Goal: Check status: Check status

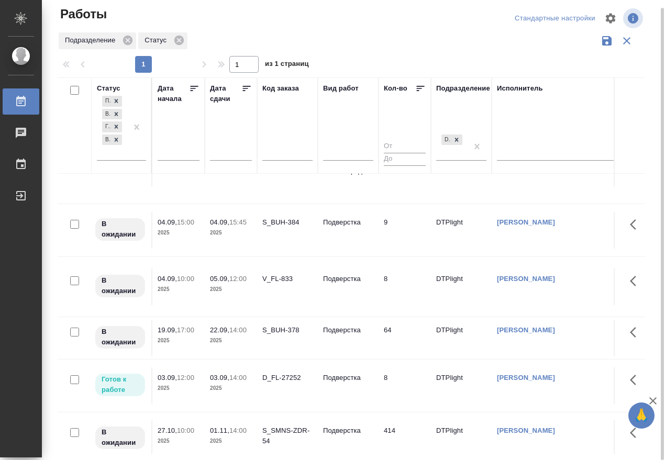
scroll to position [62, 0]
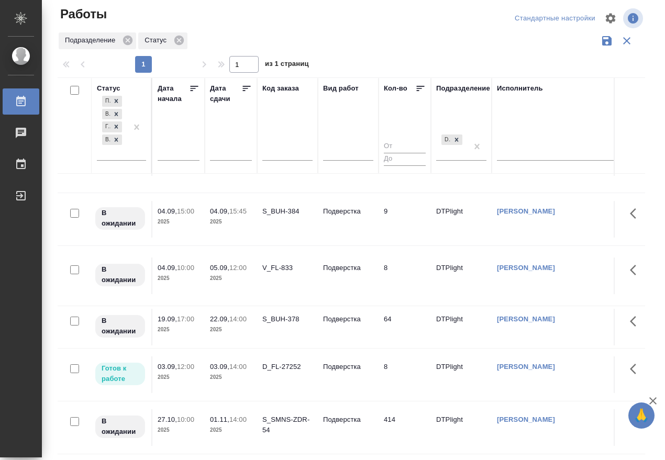
click at [229, 363] on p "03.09," at bounding box center [219, 367] width 19 height 8
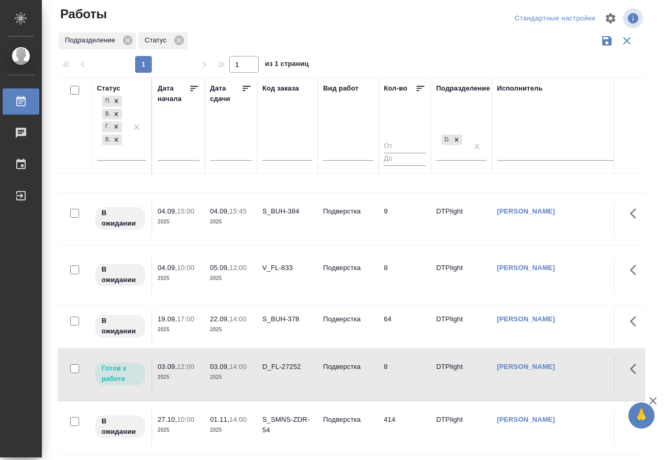
click at [229, 363] on p "03.09," at bounding box center [219, 367] width 19 height 8
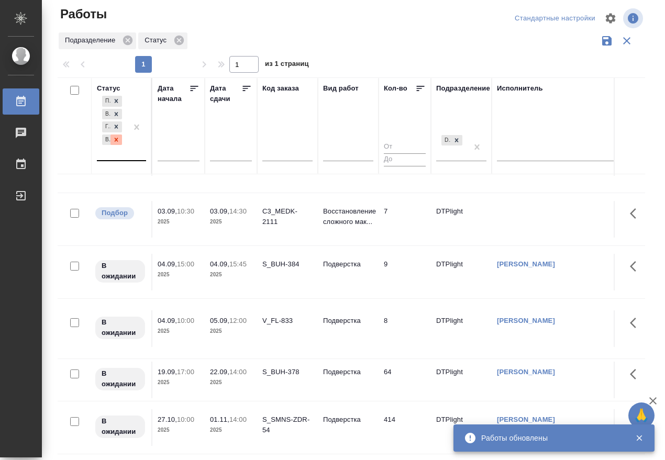
scroll to position [62, 0]
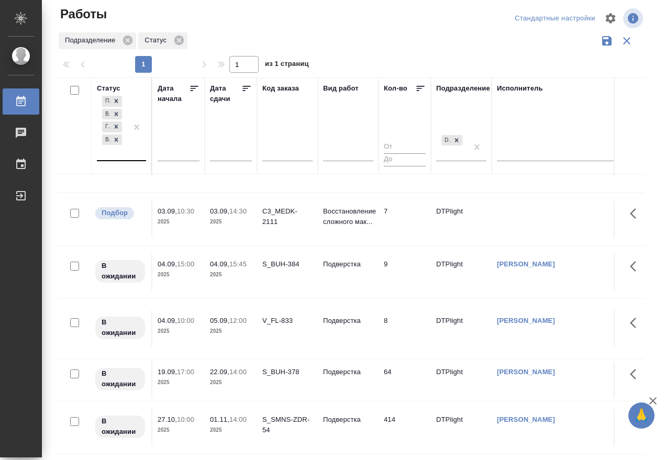
click at [117, 157] on div "Подбор В ожидании Готов к работе В работе" at bounding box center [112, 127] width 30 height 66
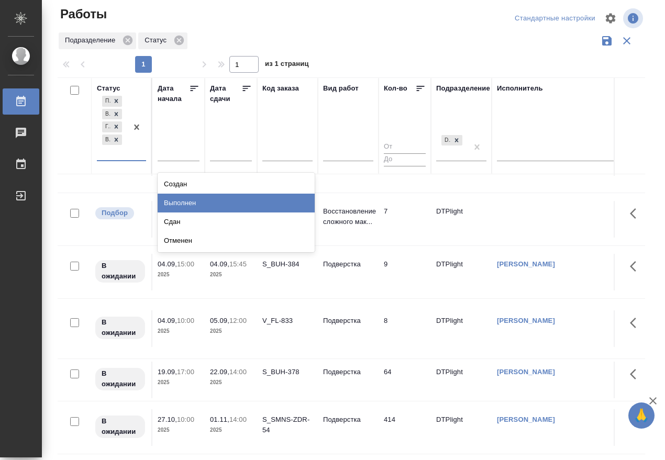
click at [198, 195] on div "Выполнен" at bounding box center [236, 203] width 157 height 19
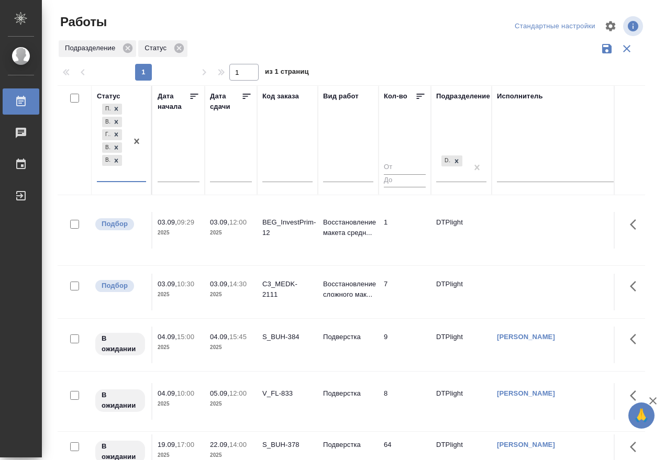
scroll to position [0, 0]
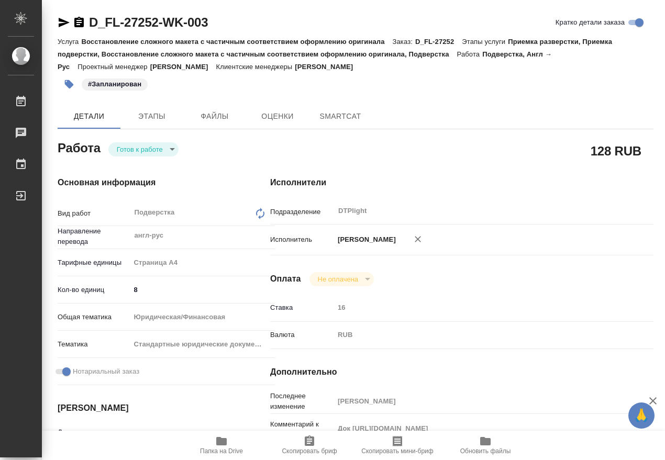
type textarea "x"
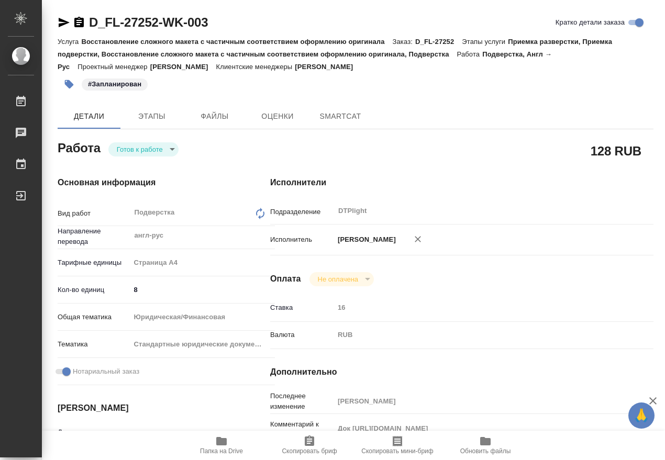
type textarea "x"
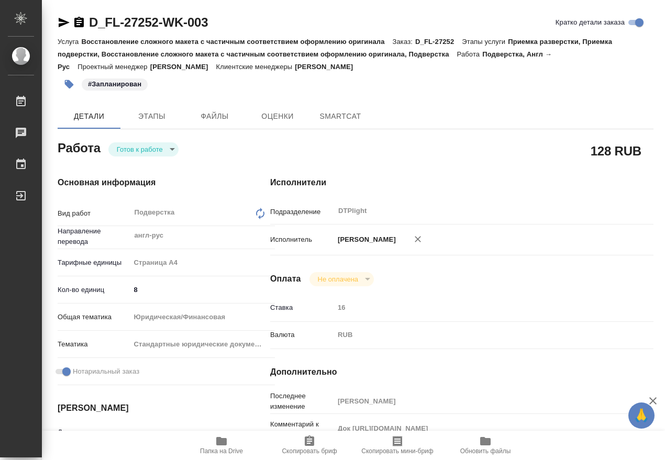
type textarea "x"
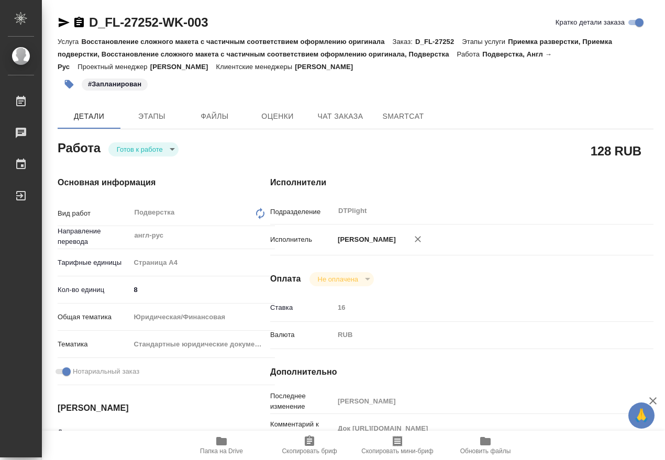
type textarea "x"
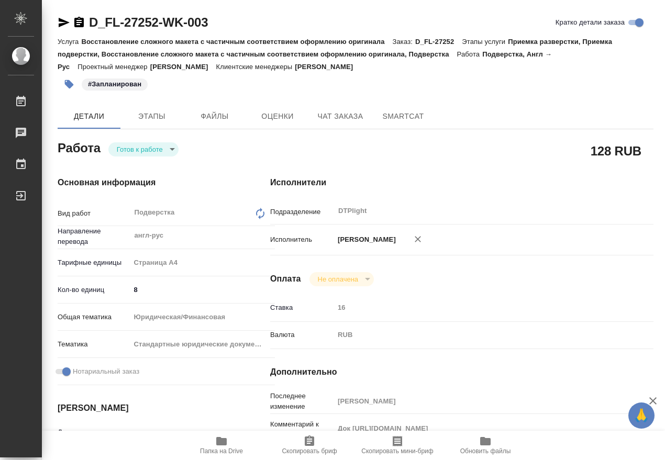
type textarea "x"
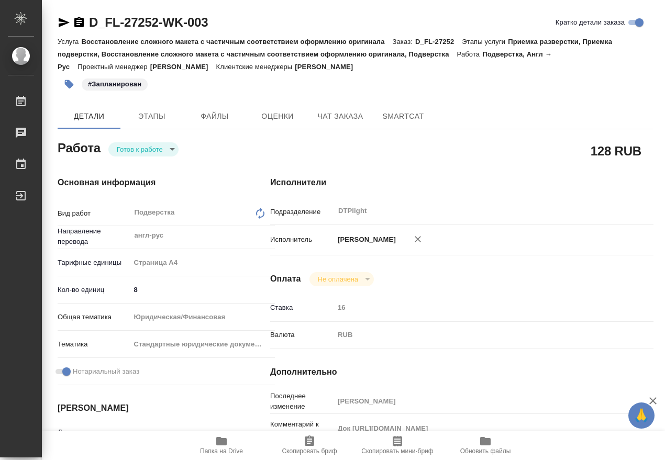
type textarea "x"
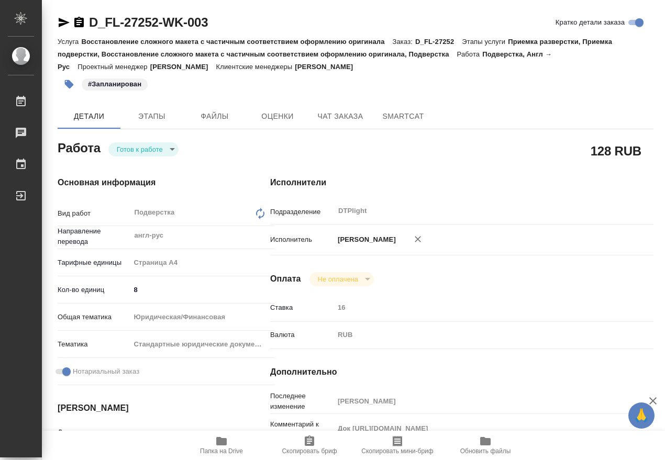
type textarea "x"
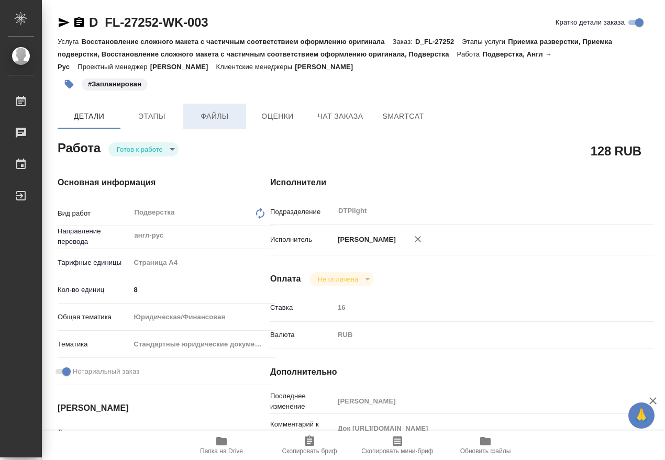
type textarea "x"
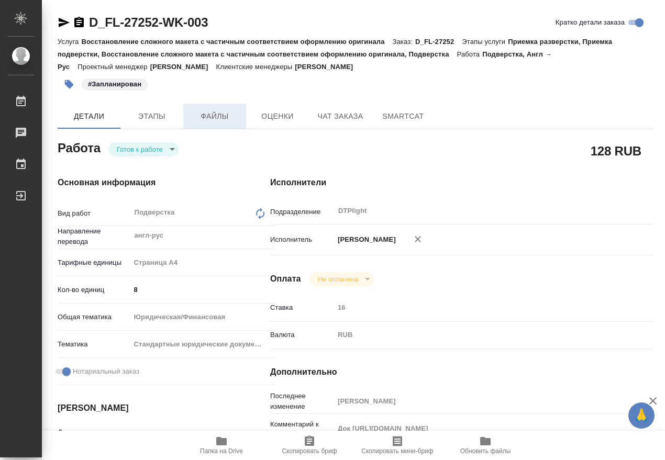
type textarea "x"
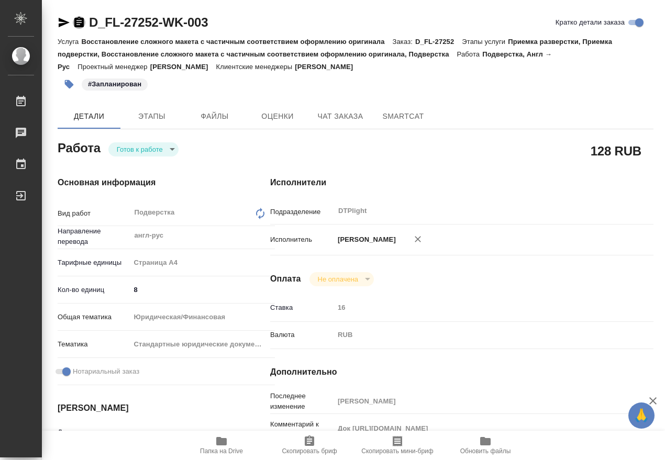
type textarea "x"
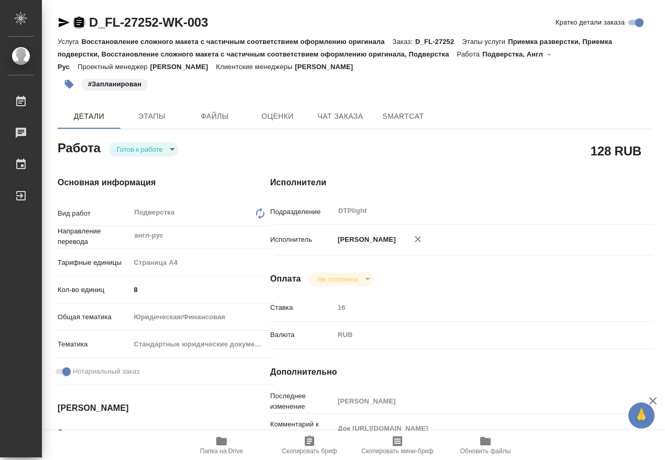
click at [79, 26] on icon "button" at bounding box center [78, 22] width 9 height 10
click at [225, 442] on icon "button" at bounding box center [221, 441] width 10 height 8
click at [125, 142] on div "Готов к работе readyForWork" at bounding box center [143, 149] width 70 height 15
click at [127, 145] on body "🙏 .cls-1 fill:#fff; AWATERA Работы 0 Чаты График Выйти D_FL-27252-WK-003 Кратко…" at bounding box center [332, 230] width 665 height 460
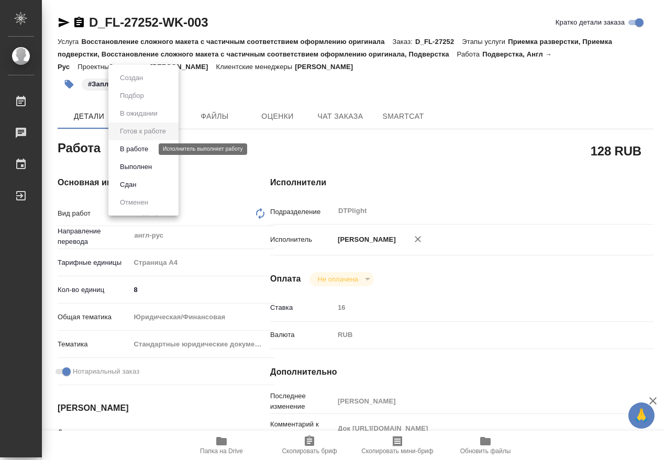
click at [131, 147] on button "В работе" at bounding box center [134, 149] width 35 height 12
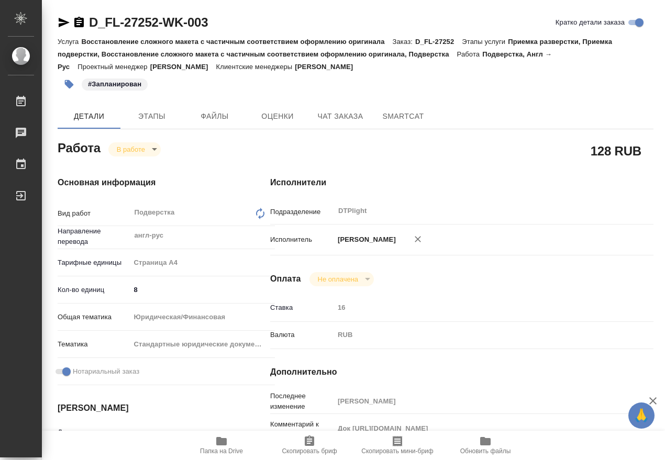
type textarea "x"
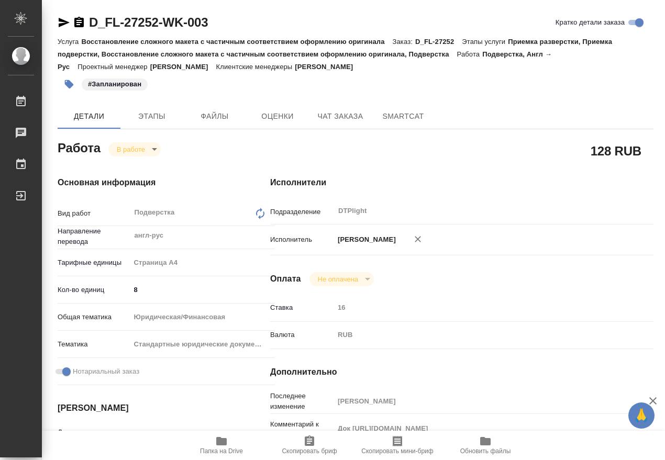
type textarea "x"
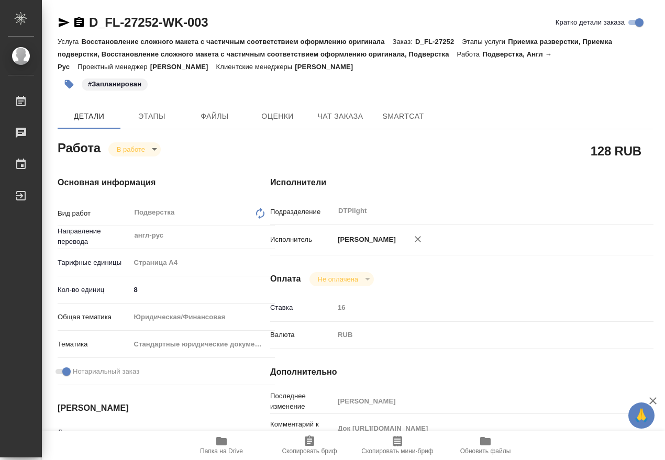
type textarea "x"
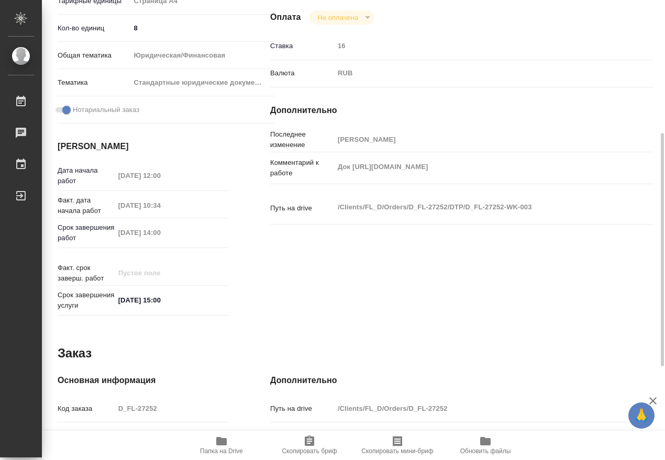
scroll to position [131, 0]
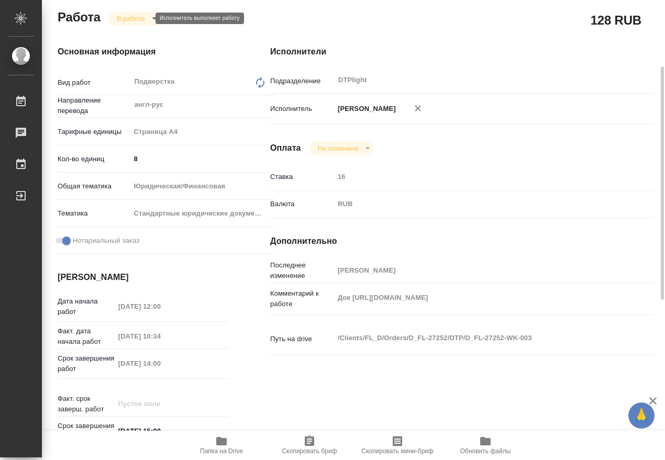
click at [124, 20] on body "🙏 .cls-1 fill:#fff; AWATERA Работы 0 Чаты График Выйти D_FL-27252-WK-003 Кратко…" at bounding box center [332, 230] width 665 height 460
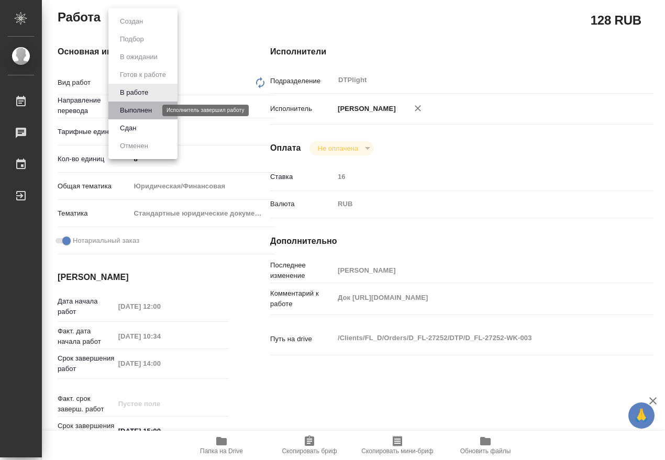
click at [141, 109] on button "Выполнен" at bounding box center [136, 111] width 38 height 12
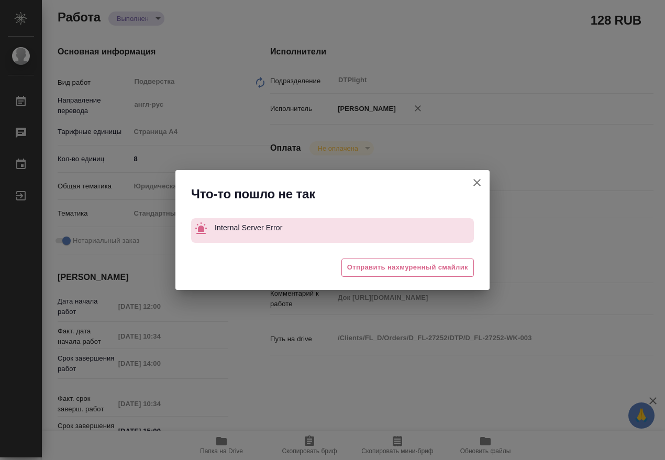
type textarea "x"
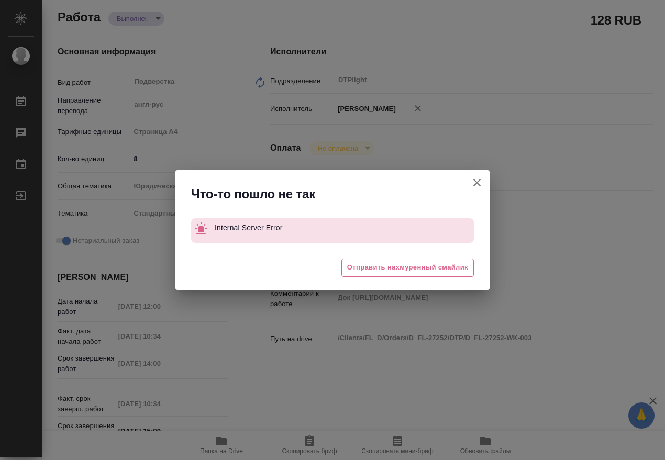
type textarea "x"
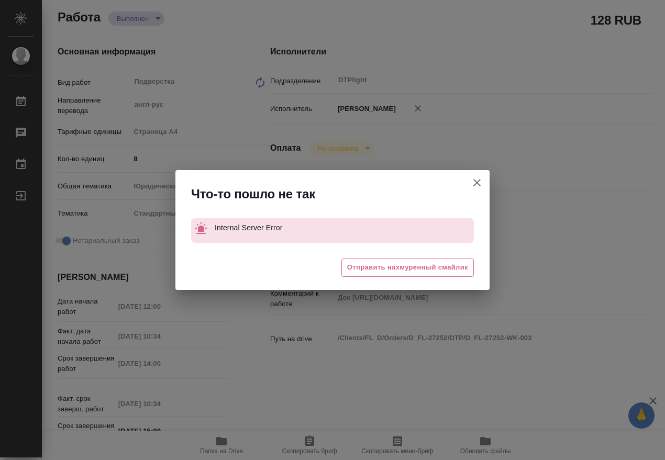
type textarea "x"
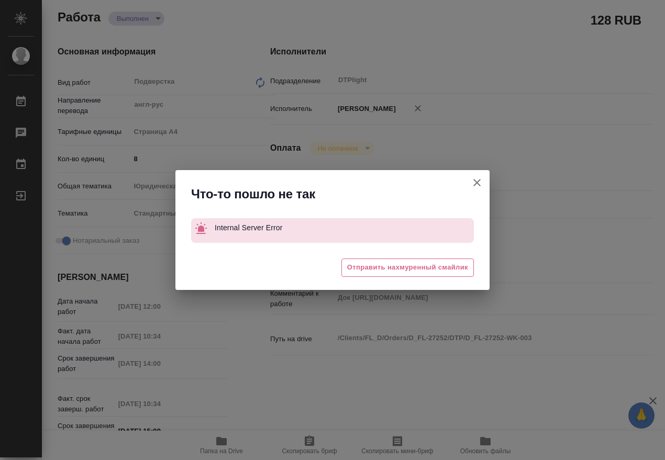
click at [474, 181] on icon "button" at bounding box center [476, 182] width 7 height 7
type textarea "x"
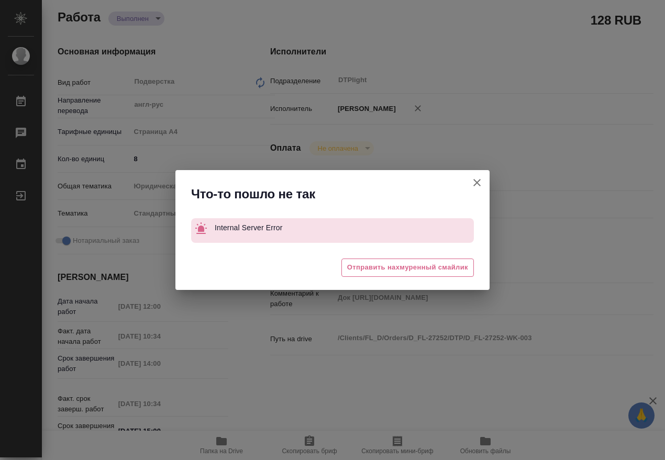
type textarea "x"
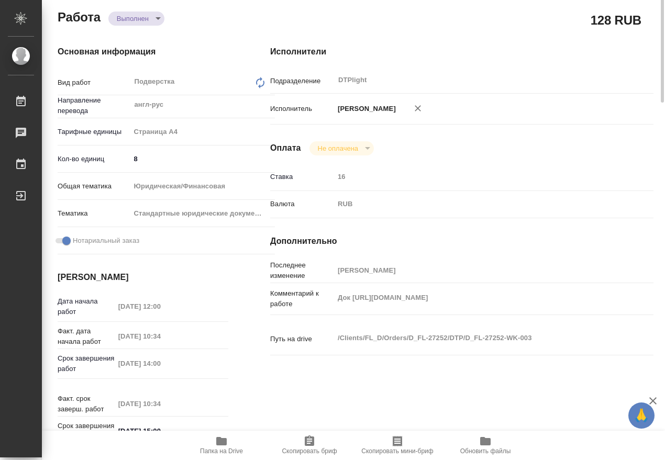
scroll to position [0, 0]
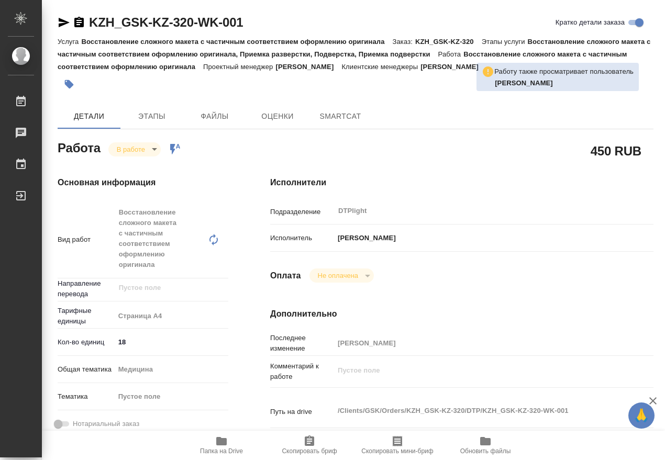
type textarea "x"
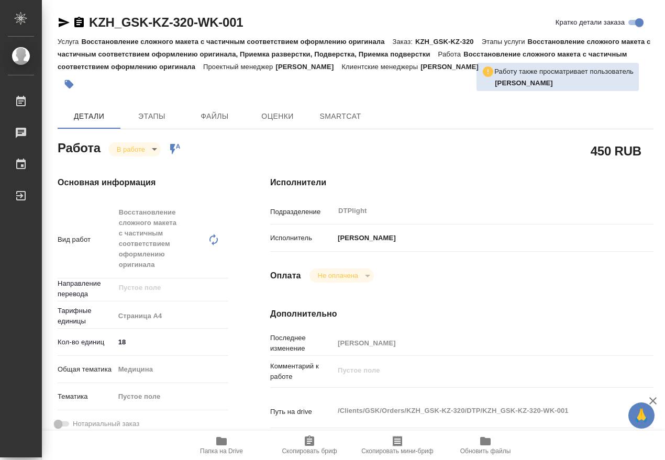
type textarea "x"
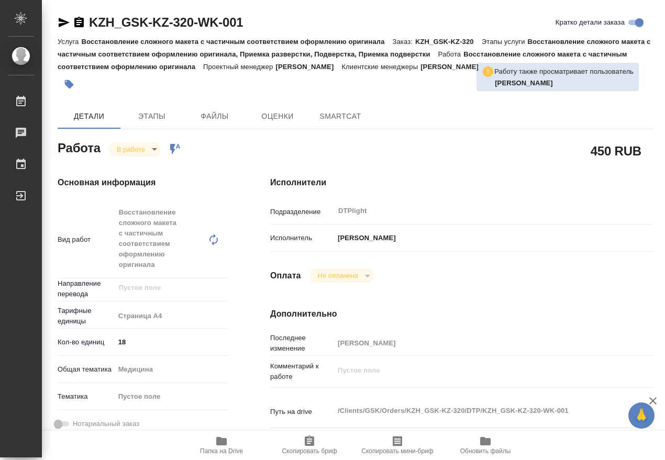
type textarea "x"
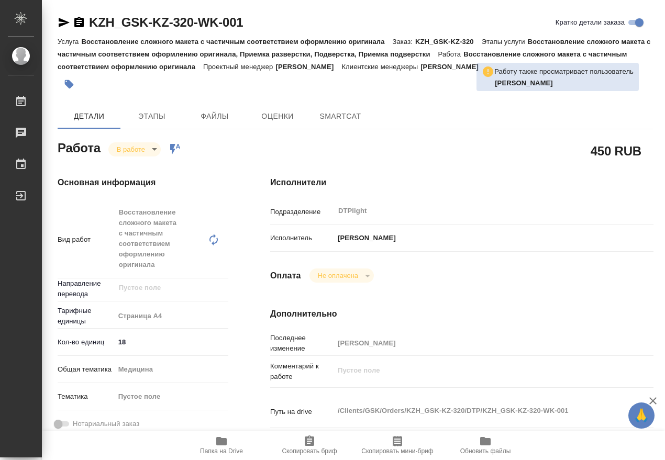
type textarea "x"
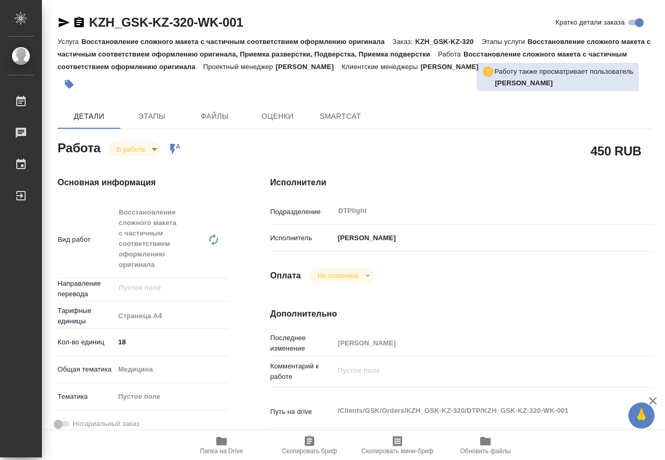
type textarea "x"
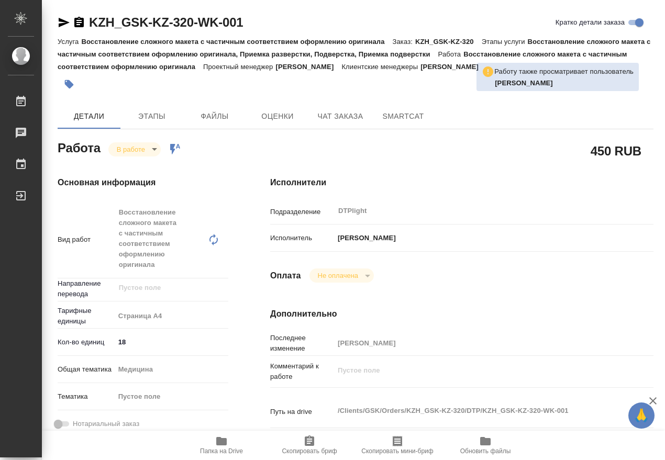
type textarea "x"
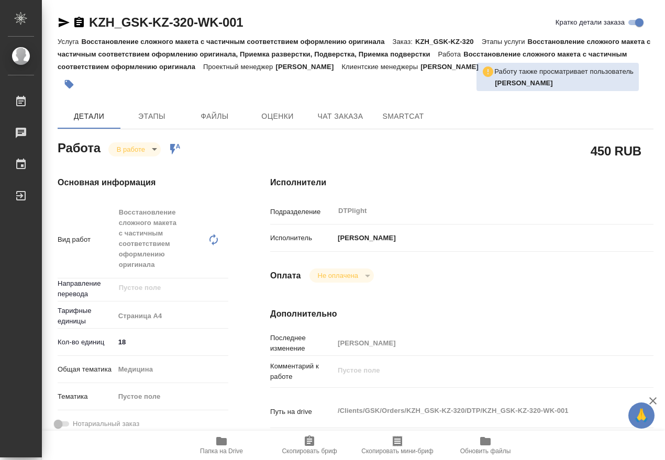
type textarea "x"
